Goal: Ask a question

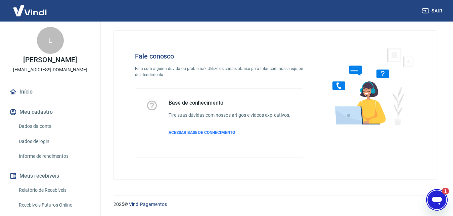
scroll to position [863, 0]
click at [421, 195] on hr at bounding box center [275, 195] width 323 height 0
click at [450, 197] on div "2025 © Vindi Pagamentos" at bounding box center [275, 201] width 356 height 29
click at [444, 197] on div "Abrir janela de mensagens, 1 mensagem não lida" at bounding box center [437, 199] width 20 height 20
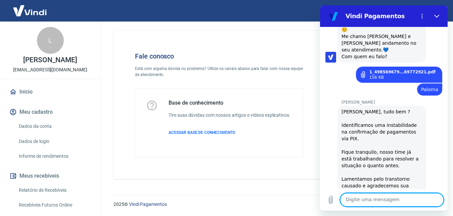
scroll to position [949, 0]
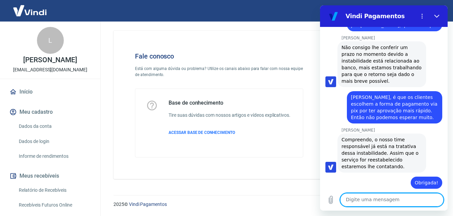
click at [369, 197] on textarea at bounding box center [391, 199] width 103 height 13
type textarea "Olá"
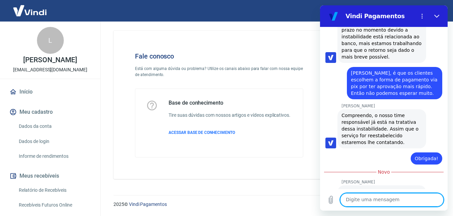
scroll to position [975, 0]
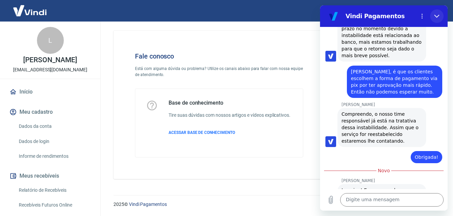
click at [438, 11] on button "Fechar" at bounding box center [436, 15] width 13 height 13
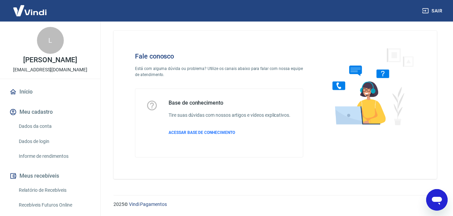
scroll to position [935, 0]
click at [437, 199] on icon "Abrir janela de mensagens" at bounding box center [437, 200] width 10 height 8
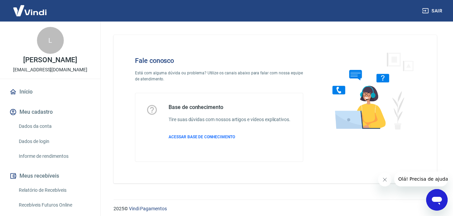
scroll to position [11, 0]
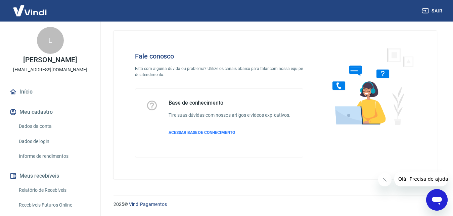
click at [445, 193] on div "Abrir janela de mensagens" at bounding box center [437, 199] width 20 height 20
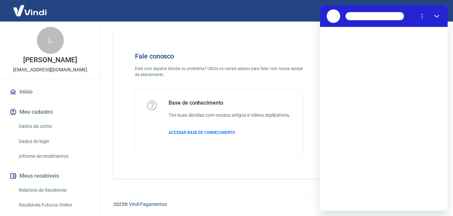
scroll to position [0, 0]
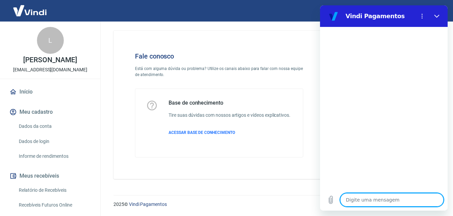
click at [359, 199] on textarea at bounding box center [391, 199] width 103 height 13
type textarea "O"
type textarea "x"
type textarea "Ol"
type textarea "x"
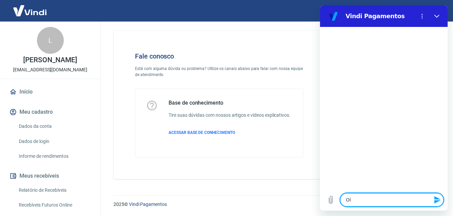
type textarea "Olá"
type textarea "x"
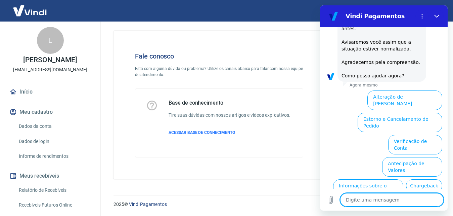
scroll to position [93, 0]
click at [403, 180] on button "Informações sobre o pedido" at bounding box center [368, 189] width 70 height 19
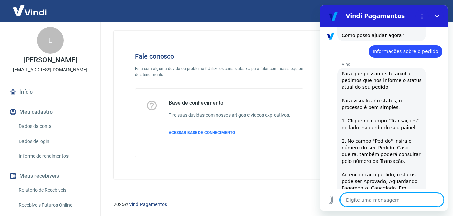
scroll to position [182, 0]
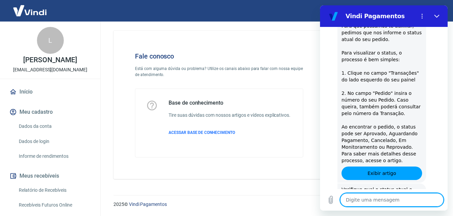
click at [406, 211] on button "Aguardando Pagamento" at bounding box center [411, 220] width 62 height 19
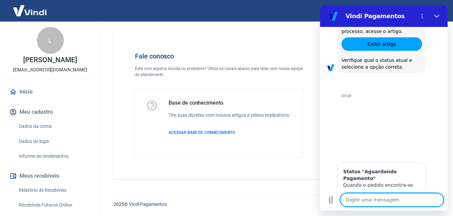
scroll to position [372, 0]
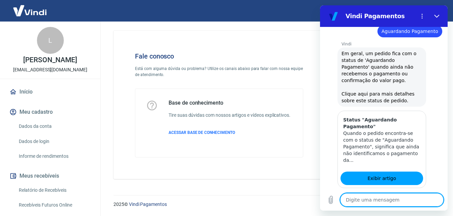
scroll to position [410, 0]
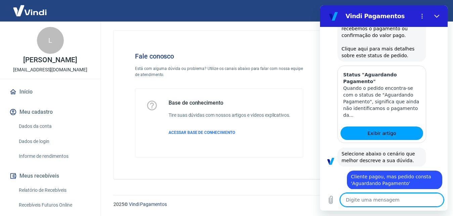
scroll to position [424, 0]
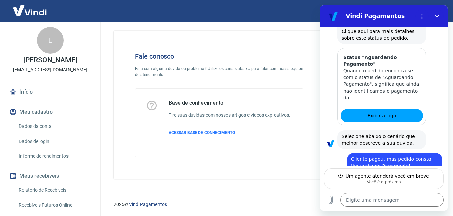
scroll to position [472, 0]
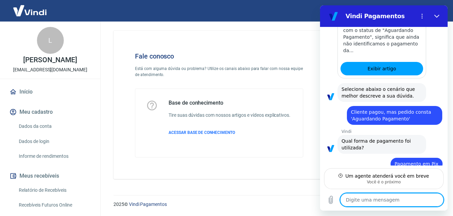
type textarea "x"
drag, startPoint x: 371, startPoint y: 200, endPoint x: 366, endPoint y: 188, distance: 12.7
click at [368, 200] on textarea at bounding box center [391, 199] width 103 height 13
type textarea "O"
type textarea "x"
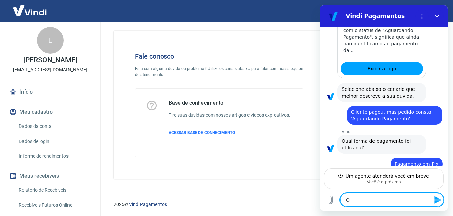
type textarea "Ol"
type textarea "x"
type textarea "Olá"
type textarea "x"
type textarea "Olá,"
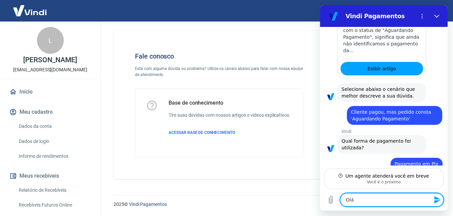
type textarea "x"
type textarea "Olá,"
type textarea "x"
type textarea "Olá, b"
type textarea "x"
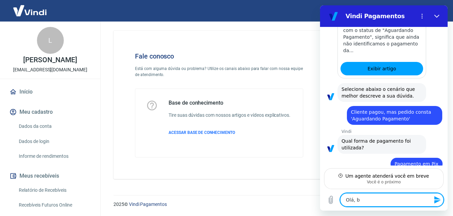
type textarea "Olá, bo"
type textarea "x"
type textarea "Olá, bom"
type textarea "x"
type textarea "Olá, bom"
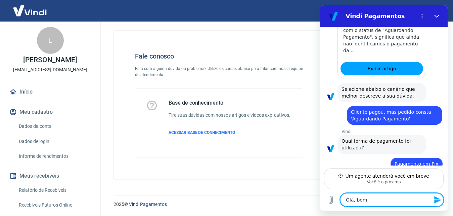
type textarea "x"
type textarea "Olá, bom d"
type textarea "x"
type textarea "Olá, bom di"
type textarea "x"
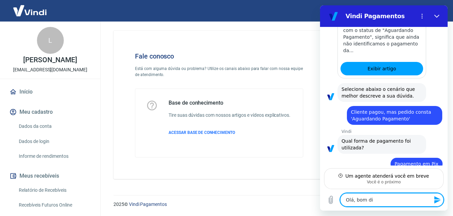
type textarea "Olá, bom dia"
type textarea "x"
type textarea "Olá, bom dia!"
type textarea "x"
type textarea "Olá, bom dia!"
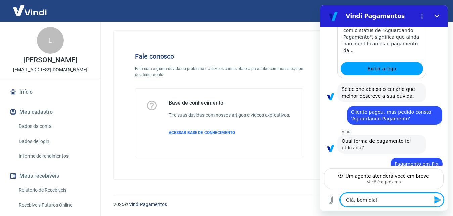
type textarea "x"
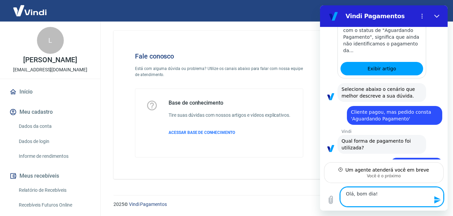
type textarea "Olá, bom dia! P"
type textarea "x"
type textarea "Olá, bom dia! Po"
type textarea "x"
type textarea "Olá, bom dia! Pod"
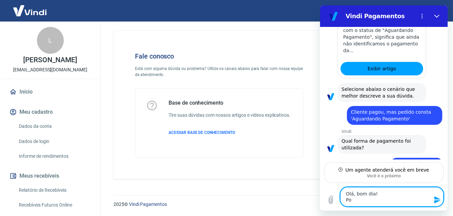
type textarea "x"
type textarea "Olá, bom dia! Pode"
type textarea "x"
type textarea "Olá, bom dia! Pode"
type textarea "x"
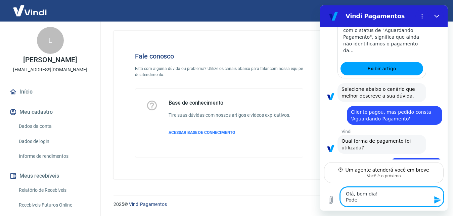
type textarea "Olá, bom dia! Pode v"
type textarea "x"
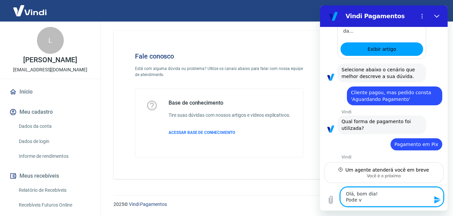
type textarea "Olá, bom dia! Pode ve"
type textarea "x"
type textarea "Olá, bom dia! Pode ver"
type textarea "x"
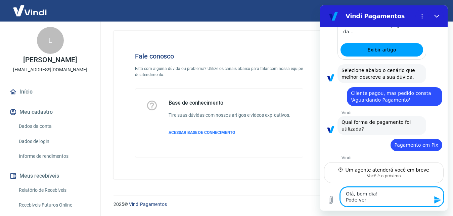
type textarea "Olá, bom dia! Pode veri"
type textarea "x"
type textarea "Olá, bom dia! Pode verif"
type textarea "x"
type textarea "Olá, bom dia! Pode veri"
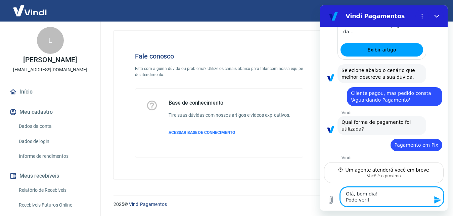
type textarea "x"
type textarea "Olá, bom dia! Pode verif"
type textarea "x"
type textarea "Olá, bom dia! Pode verifi"
type textarea "x"
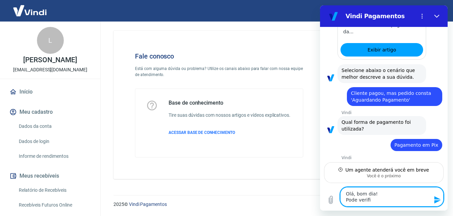
type textarea "Olá, bom dia! Pode verific"
type textarea "x"
type textarea "Olá, bom dia! Pode verifica"
type textarea "x"
type textarea "Olá, bom dia! Pode verificar"
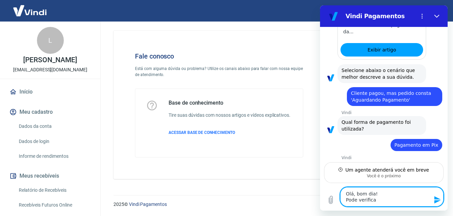
type textarea "x"
type textarea "Olá, bom dia! Pode verificar,"
type textarea "x"
type textarea "Olá, bom dia! Pode verificar,"
type textarea "x"
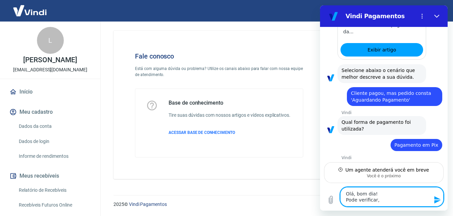
type textarea "Olá, bom dia! Pode verificar, p"
type textarea "x"
type textarea "Olá, bom dia! Pode verificar, po"
type textarea "x"
type textarea "Olá, bom dia! Pode verificar, por"
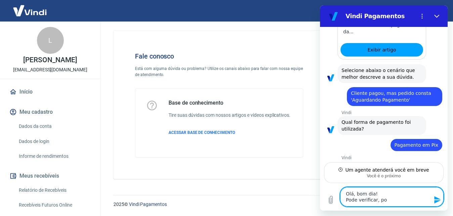
type textarea "x"
type textarea "Olá, bom dia! Pode verificar, por"
type textarea "x"
type textarea "Olá, bom dia! Pode verificar, por f"
type textarea "x"
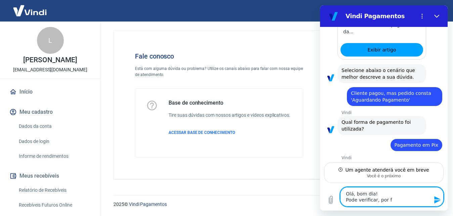
type textarea "Olá, bom dia! Pode verificar, por fa"
type textarea "x"
type textarea "Olá, bom dia! Pode verificar, por fav"
type textarea "x"
type textarea "Olá, bom dia! Pode verificar, por favo"
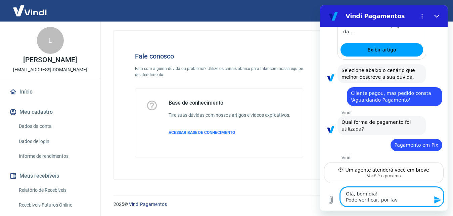
type textarea "x"
type textarea "Olá, bom dia! Pode verificar, por favor"
type textarea "x"
type textarea "Olá, bom dia! Pode verificar, por favor,"
type textarea "x"
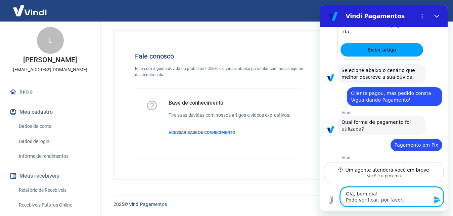
type textarea "Olá, bom dia! Pode verificar, por favor,"
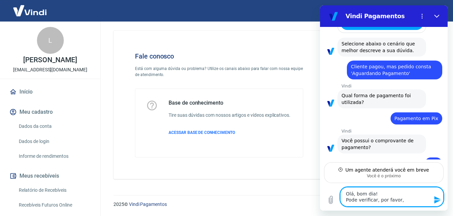
type textarea "x"
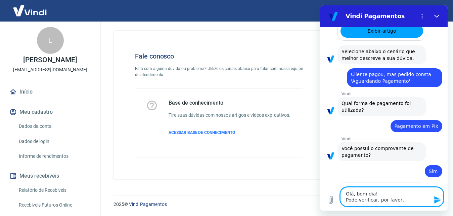
type textarea "Olá, bom dia! Pode verificar, por favor, o"
type textarea "x"
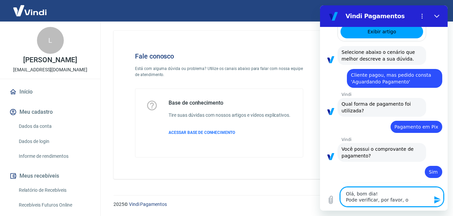
type textarea "Olá, bom dia! Pode verificar, por favor, o"
type textarea "x"
type textarea "Olá, bom dia! Pode verificar, por favor, o u"
type textarea "x"
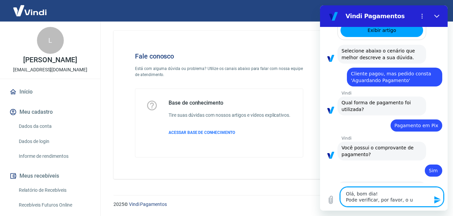
type textarea "Olá, bom dia! Pode verificar, por favor, o"
type textarea "x"
type textarea "Olá, bom dia! Pode verificar, por favor, o q"
type textarea "x"
type textarea "Olá, bom dia! Pode verificar, por favor, o qu"
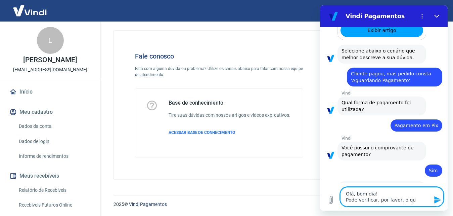
type textarea "x"
type textarea "Olá, bom dia! Pode verificar, por favor, o que"
type textarea "x"
type textarea "Olá, bom dia! Pode verificar, por favor, o que"
type textarea "x"
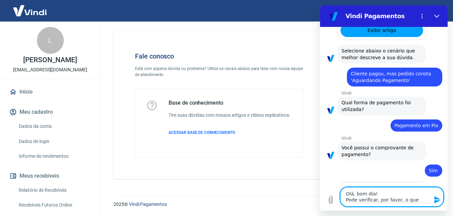
type textarea "Olá, bom dia! Pode verificar, por favor, o que a"
type textarea "x"
type textarea "Olá, bom dia! Pode verificar, por favor, o que ac"
type textarea "x"
type textarea "Olá, bom dia! Pode verificar, por favor, o que aco"
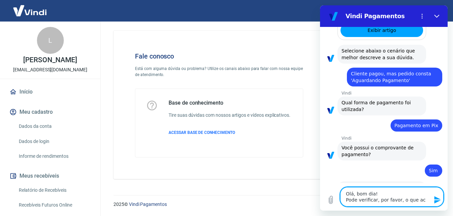
type textarea "x"
type textarea "Olá, bom dia! Pode verificar, por favor, o que acon"
type textarea "x"
type textarea "Olá, bom dia! Pode verificar, por favor, o que acont"
type textarea "x"
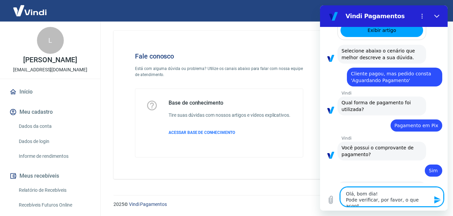
type textarea "Olá, bom dia! Pode verificar, por favor, o que aconte"
type textarea "x"
type textarea "Olá, bom dia! Pode verificar, por favor, o que acontec"
type textarea "x"
type textarea "Olá, bom dia! Pode verificar, por favor, o que acontece"
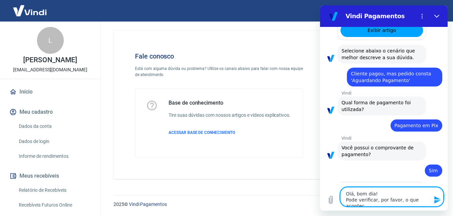
type textarea "x"
type textarea "Olá, bom dia! Pode verificar, por favor, o que aconteceu"
type textarea "x"
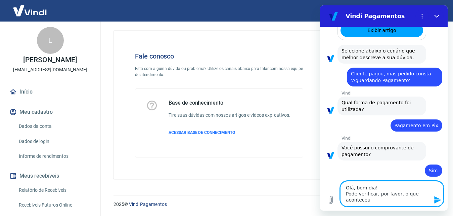
type textarea "Olá, bom dia! Pode verificar, por favor, o que aconteceu"
type textarea "x"
type textarea "Olá, bom dia! Pode verificar, por favor, o que aconteceu c"
type textarea "x"
type textarea "Olá, bom dia! Pode verificar, por favor, o que aconteceu co"
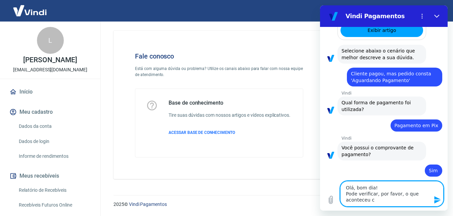
type textarea "x"
type textarea "Olá, bom dia! Pode verificar, por favor, o que aconteceu com"
type textarea "x"
type textarea "Olá, bom dia! Pode verificar, por favor, o que aconteceu com"
type textarea "x"
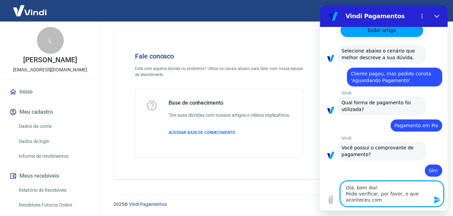
type textarea "Olá, bom dia! Pode verificar, por favor, o que aconteceu com a"
type textarea "x"
type textarea "Olá, bom dia! Pode verificar, por favor, o que aconteceu com a"
type textarea "x"
type textarea "Olá, bom dia! Pode verificar, por favor, o que aconteceu com a i"
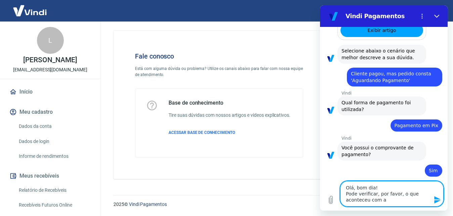
type textarea "x"
type textarea "Olá, bom dia! Pode verificar, por favor, o que aconteceu com a in"
type textarea "x"
type textarea "Olá, bom dia! Pode verificar, por favor, o que aconteceu com a int"
type textarea "x"
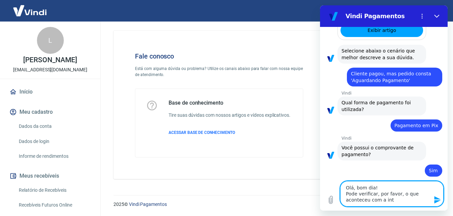
type textarea "Olá, bom dia! Pode verificar, por favor, o que aconteceu com a inte"
type textarea "x"
type textarea "Olá, bom dia! Pode verificar, por favor, o que aconteceu com a integ"
type textarea "x"
type textarea "Olá, bom dia! Pode verificar, por favor, o que aconteceu com a integr"
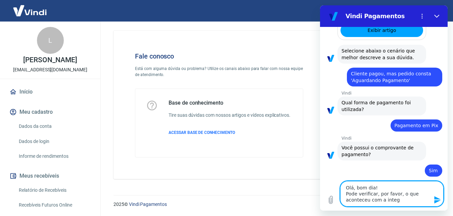
type textarea "x"
type textarea "Olá, bom dia! Pode verificar, por favor, o que aconteceu com a integra"
type textarea "x"
type textarea "Olá, bom dia! Pode verificar, por favor, o que aconteceu com a integr"
type textarea "x"
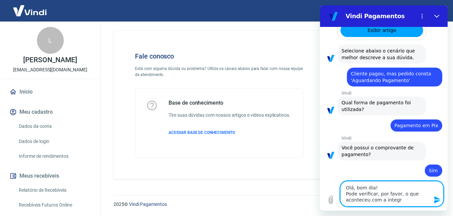
type textarea "Olá, bom dia! Pode verificar, por favor, o que aconteceu com a integ"
type textarea "x"
type textarea "Olá, bom dia! Pode verificar, por favor, o que aconteceu com a inte"
type textarea "x"
type textarea "Olá, bom dia! Pode verificar, por favor, o que aconteceu com a int"
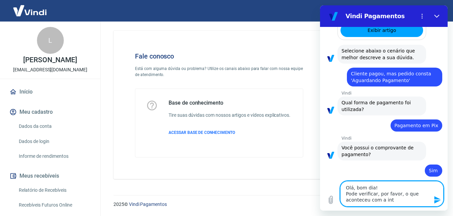
type textarea "x"
type textarea "Olá, bom dia! Pode verificar, por favor, o que aconteceu com a in"
type textarea "x"
type textarea "Olá, bom dia! Pode verificar, por favor, o que aconteceu com a i"
type textarea "x"
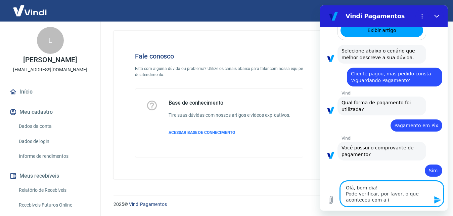
type textarea "Olá, bom dia! Pode verificar, por favor, o que aconteceu com a"
type textarea "x"
type textarea "Olá, bom dia! Pode verificar, por favor, o que aconteceu com a"
type textarea "x"
type textarea "Olá, bom dia! Pode verificar, por favor, o que aconteceu com"
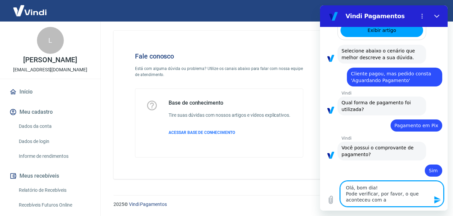
type textarea "x"
type textarea "Olá, bom dia! Pode verificar, por favor, o que aconteceu com o"
type textarea "x"
type textarea "Olá, bom dia! Pode verificar, por favor, o que aconteceu com o"
type textarea "x"
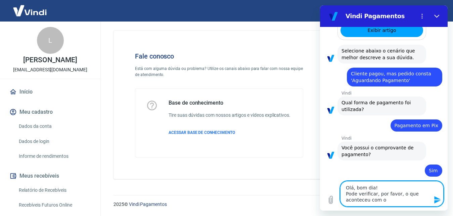
type textarea "Olá, bom dia! Pode verificar, por favor, o que aconteceu com o s"
type textarea "x"
type textarea "Olá, bom dia! Pode verificar, por favor, o que aconteceu com o st"
type textarea "x"
type textarea "Olá, bom dia! Pode verificar, por favor, o que aconteceu com o sta"
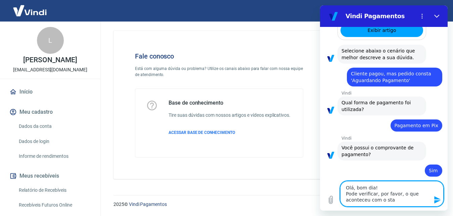
type textarea "x"
type textarea "Olá, bom dia! Pode verificar, por favor, o que aconteceu com o stat"
type textarea "x"
type textarea "Olá, bom dia! Pode verificar, por favor, o que aconteceu com o statu"
type textarea "x"
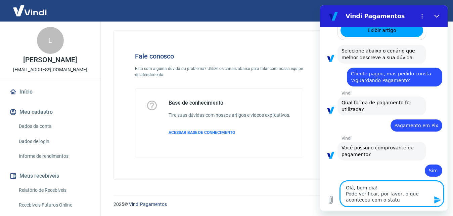
type textarea "Olá, bom dia! Pode verificar, por favor, o que aconteceu com o status"
type textarea "x"
type textarea "Olá, bom dia! Pode verificar, por favor, o que aconteceu com o status"
type textarea "x"
type textarea "Olá, bom dia! Pode verificar, por favor, o que aconteceu com o status d"
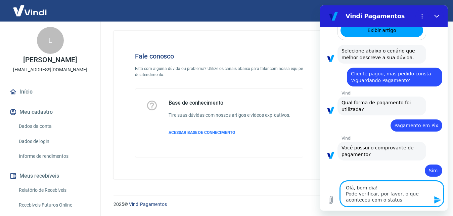
type textarea "x"
type textarea "Olá, bom dia! Pode verificar, por favor, o que aconteceu com o status de"
type textarea "x"
type textarea "Olá, bom dia! Pode verificar, por favor, o que aconteceu com o status des"
type textarea "x"
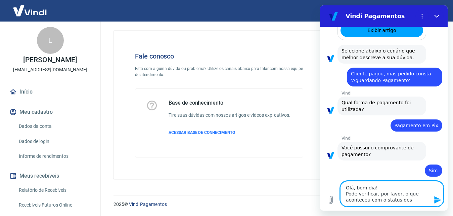
type textarea "Olá, bom dia! Pode verificar, por favor, o que aconteceu com o status dess"
type textarea "x"
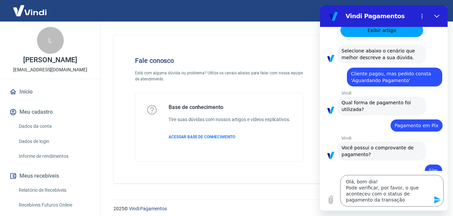
scroll to position [522, 0]
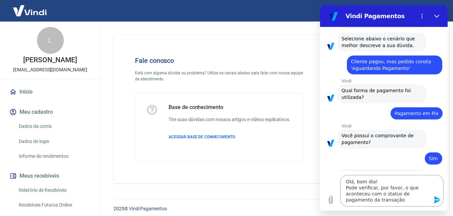
click at [401, 198] on textarea "Olá, bom dia! Pode verificar, por favor, o que aconteceu com o status de pagame…" at bounding box center [391, 191] width 103 height 32
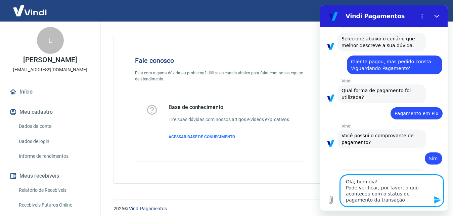
paste textarea "223808415"
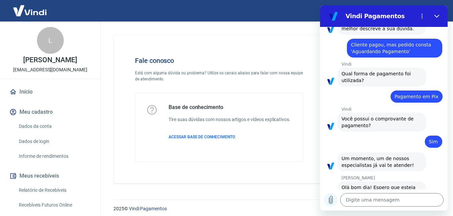
click at [332, 199] on icon "Carregar arquivo" at bounding box center [331, 199] width 8 height 8
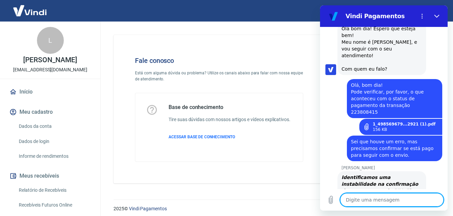
scroll to position [699, 0]
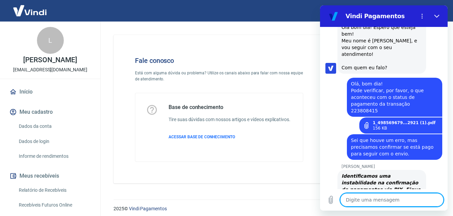
click at [399, 204] on textarea at bounding box center [391, 199] width 103 height 13
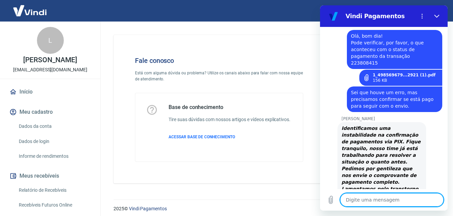
scroll to position [748, 0]
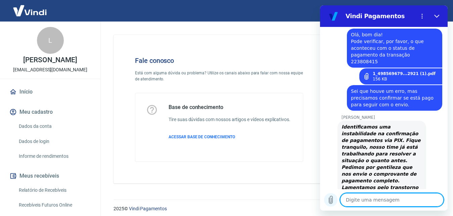
click at [330, 199] on icon "Carregar arquivo" at bounding box center [331, 199] width 8 height 8
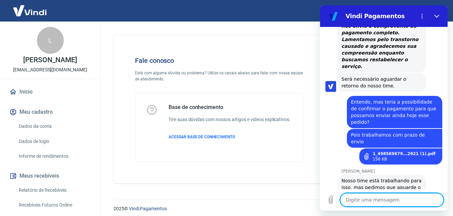
scroll to position [897, 0]
